Goal: Find specific page/section: Find specific page/section

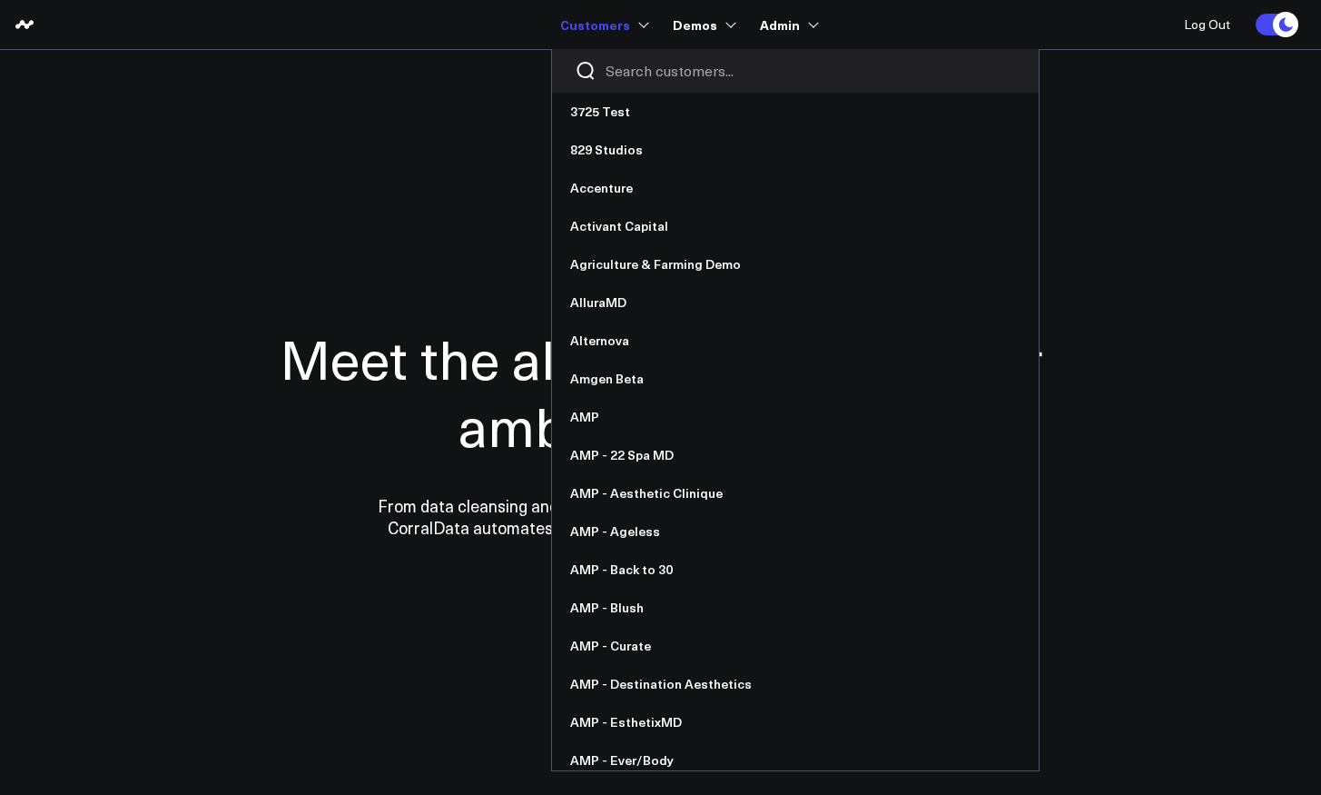
click at [631, 83] on div at bounding box center [795, 71] width 487 height 44
click at [631, 67] on input "Search customers input" at bounding box center [811, 71] width 410 height 20
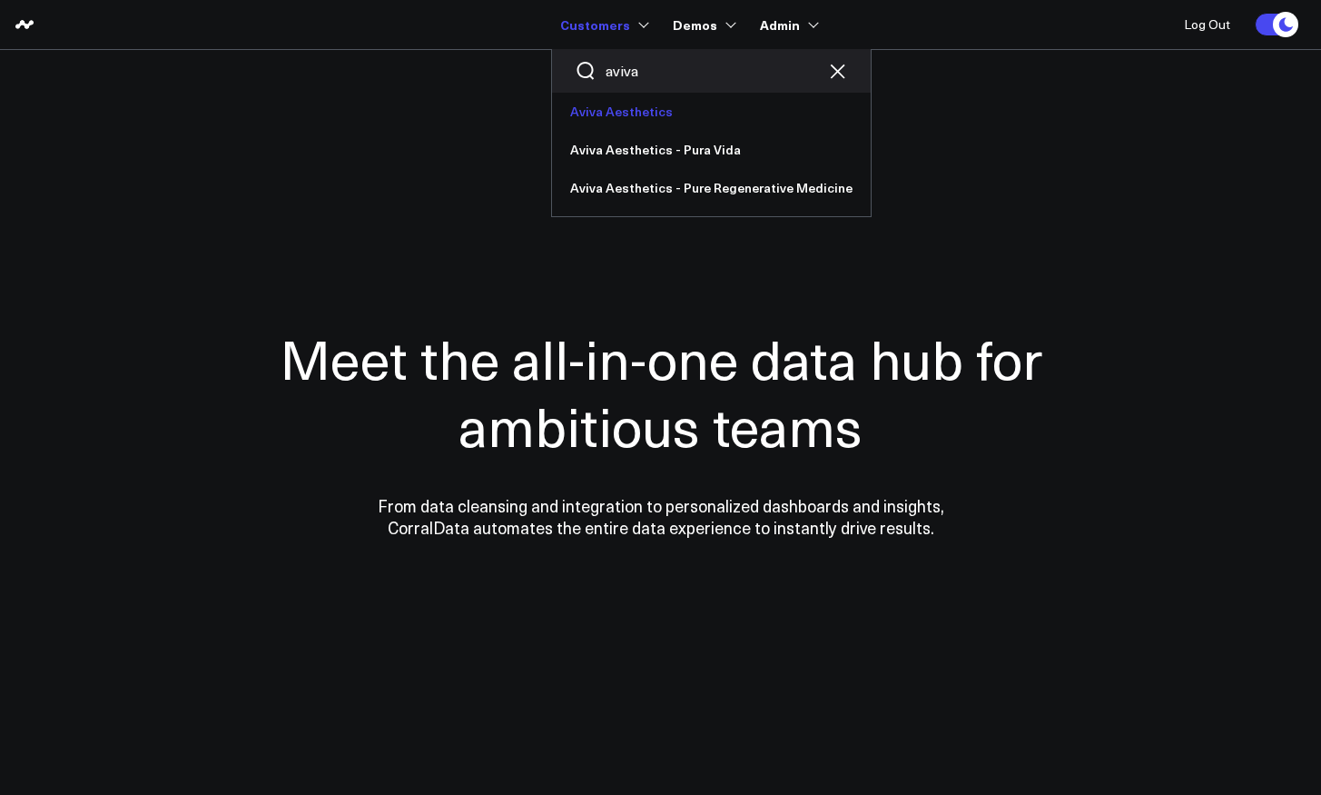
type input "aviva"
click at [678, 116] on link "Aviva Aesthetics" at bounding box center [711, 112] width 319 height 38
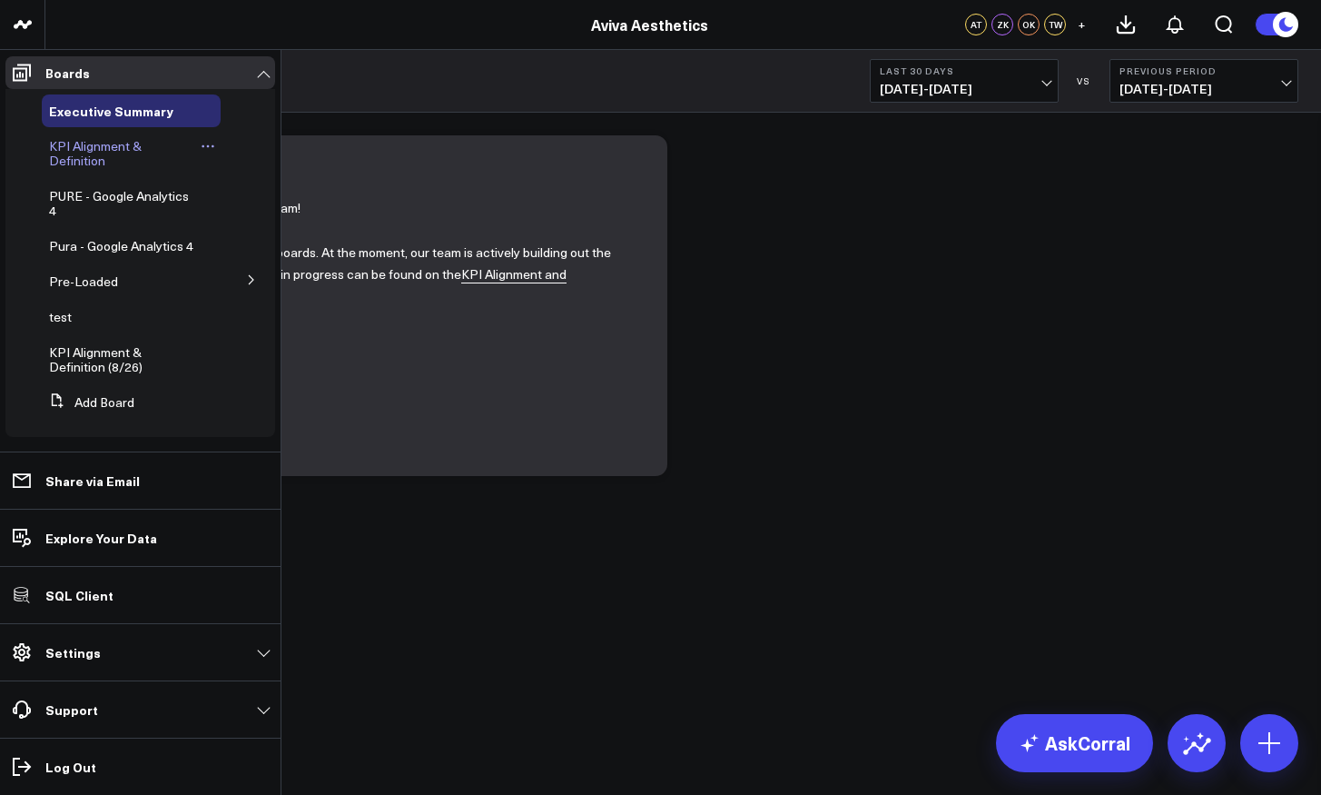
click at [71, 139] on span "KPI Alignment & Definition" at bounding box center [95, 153] width 93 height 32
